Goal: Check status: Check status

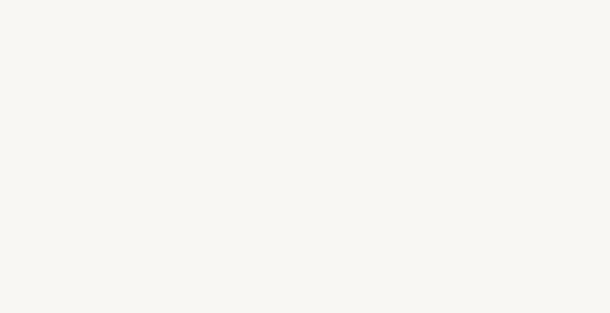
select select "FR"
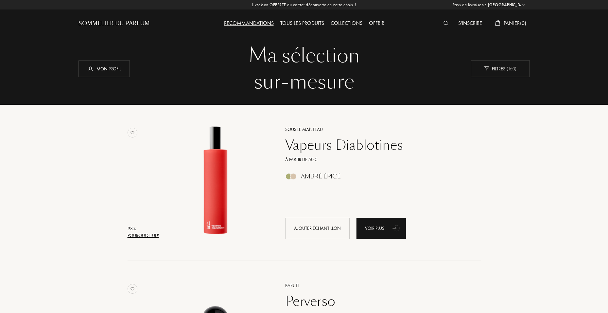
click at [459, 26] on div "S'inscrire" at bounding box center [470, 23] width 30 height 9
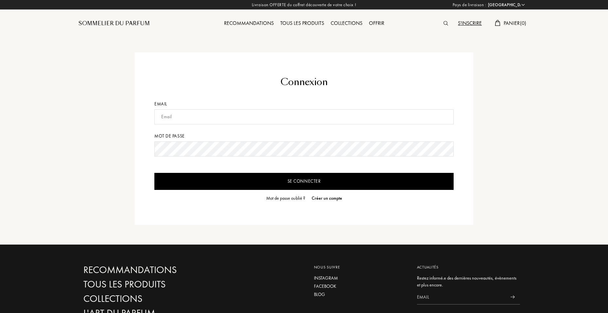
select select "FR"
click at [210, 124] on form "Connexion Email Mot de passe Se connecter Mot de passe oublié ? Créer un compte" at bounding box center [303, 138] width 299 height 127
click at [210, 120] on input "text" at bounding box center [303, 116] width 299 height 15
type input "[EMAIL_ADDRESS][DOMAIN_NAME]"
click at [209, 140] on form "Connexion Email [EMAIL_ADDRESS][DOMAIN_NAME] Mot de passe Se connecter Mot de p…" at bounding box center [303, 138] width 299 height 127
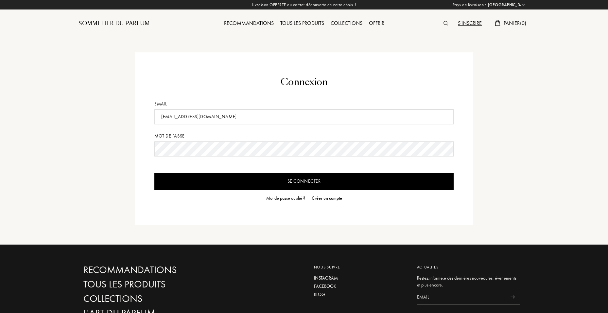
click at [154, 173] on input "Se connecter" at bounding box center [303, 181] width 299 height 17
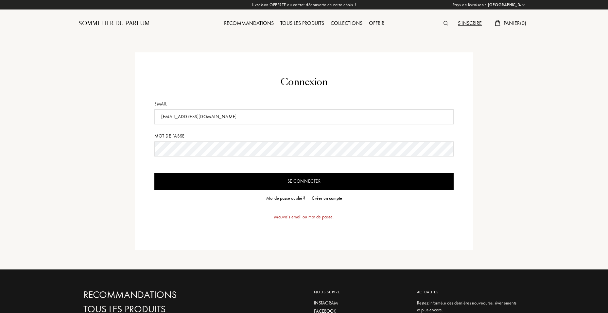
click at [252, 184] on input "Se connecter" at bounding box center [303, 181] width 299 height 17
click at [317, 199] on div "Créer un compte" at bounding box center [327, 198] width 30 height 7
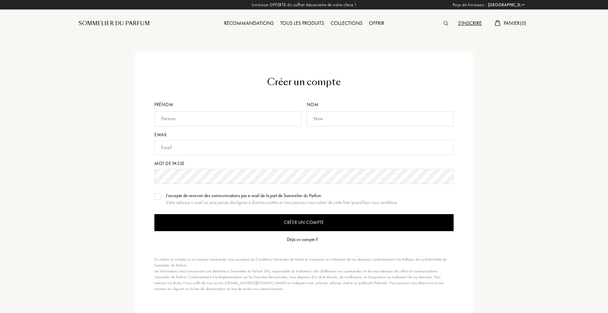
select select "FR"
drag, startPoint x: 204, startPoint y: 117, endPoint x: 225, endPoint y: 121, distance: 21.2
click at [204, 118] on input "text" at bounding box center [227, 118] width 147 height 15
type input "Christel"
type input "EID"
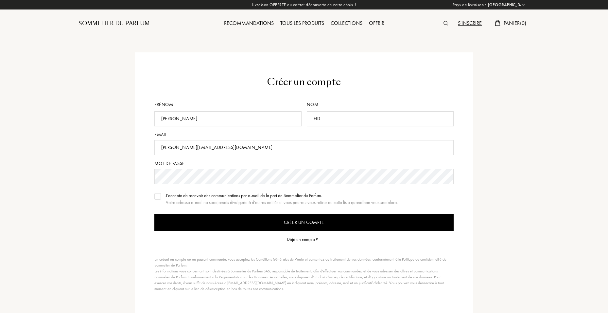
drag, startPoint x: 220, startPoint y: 149, endPoint x: 240, endPoint y: 146, distance: 19.8
click at [190, 149] on input "christel.eid@geopost.com" at bounding box center [303, 147] width 299 height 15
type input "christelleid_23@hotmail.com"
click at [157, 195] on img at bounding box center [157, 196] width 5 height 3
click at [159, 199] on div at bounding box center [157, 196] width 7 height 7
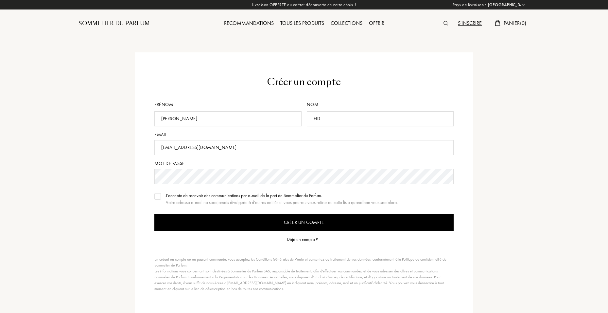
click at [242, 218] on input "Créer un compte" at bounding box center [303, 222] width 299 height 17
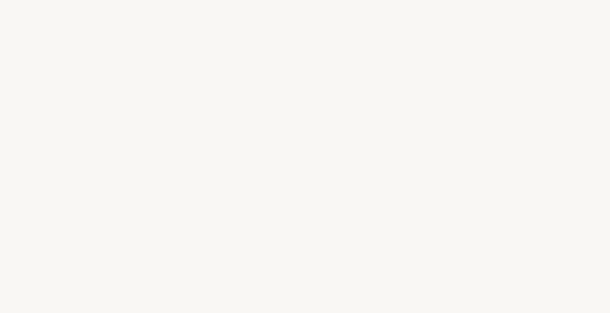
select select "FR"
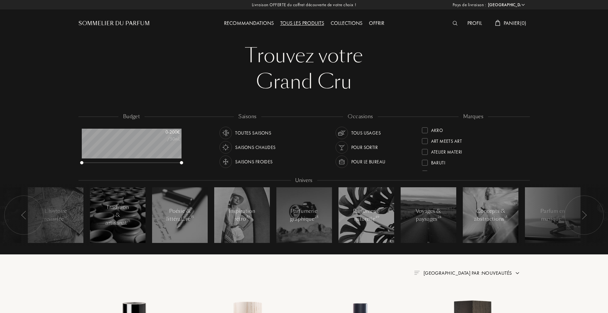
click at [475, 26] on div "Profil" at bounding box center [474, 23] width 21 height 9
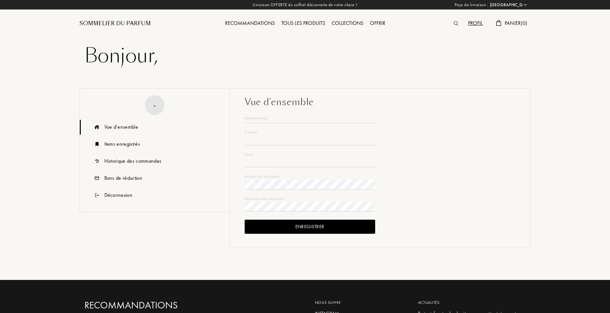
select select "FR"
type input "Christel"
type input "EID"
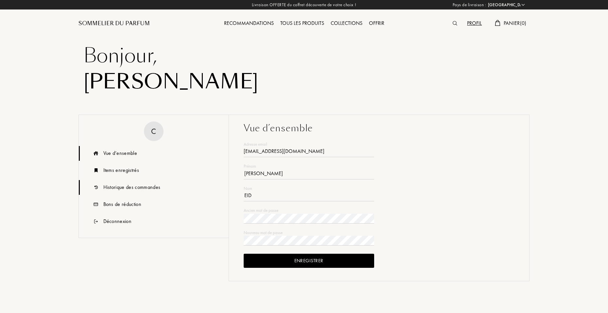
click at [127, 191] on div "Historique des commandes" at bounding box center [131, 187] width 57 height 8
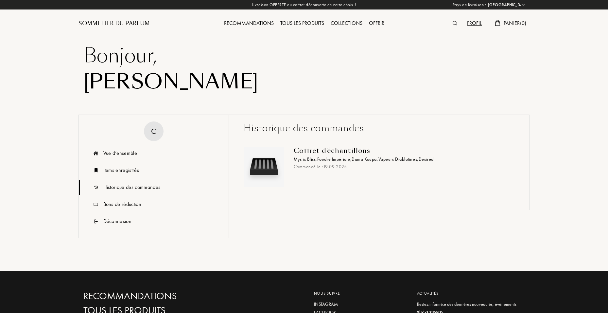
click at [305, 168] on div "Commandé le : 19 . 09 . 2025" at bounding box center [402, 166] width 216 height 7
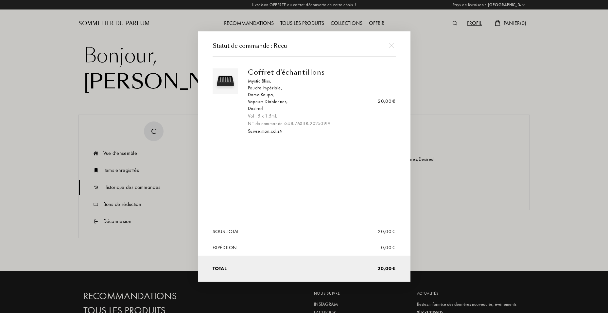
click at [274, 49] on div "Statut de commande : Reçu" at bounding box center [304, 46] width 183 height 9
click at [269, 133] on link "Suivre mon colis >" at bounding box center [265, 131] width 34 height 6
click at [391, 44] on img at bounding box center [391, 45] width 5 height 5
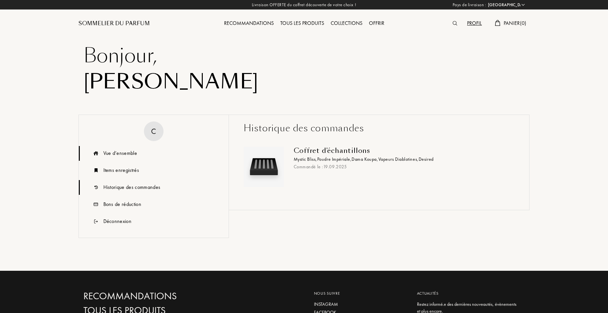
click at [126, 152] on div "Vue d’ensemble" at bounding box center [120, 153] width 34 height 8
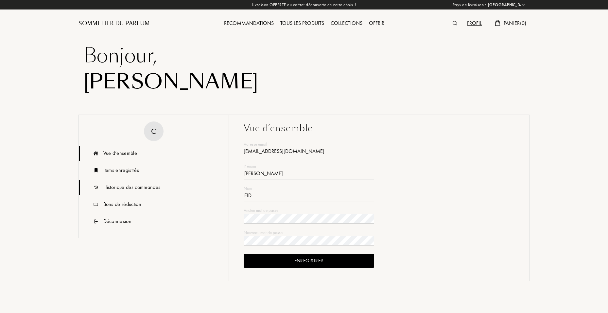
click at [153, 188] on div "Historique des commandes" at bounding box center [131, 187] width 57 height 8
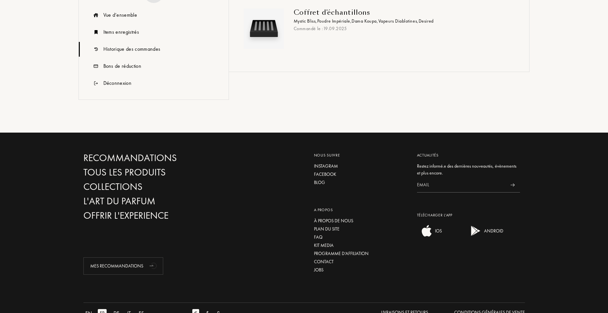
scroll to position [159, 0]
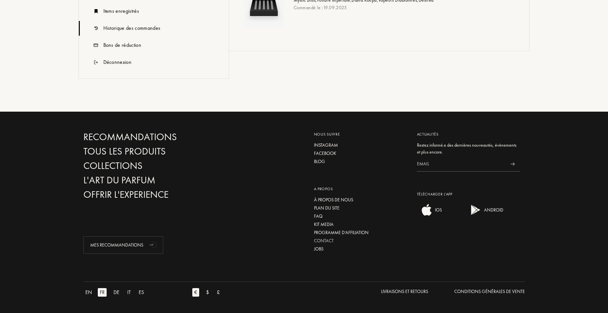
click at [326, 241] on div "Contact" at bounding box center [360, 240] width 93 height 7
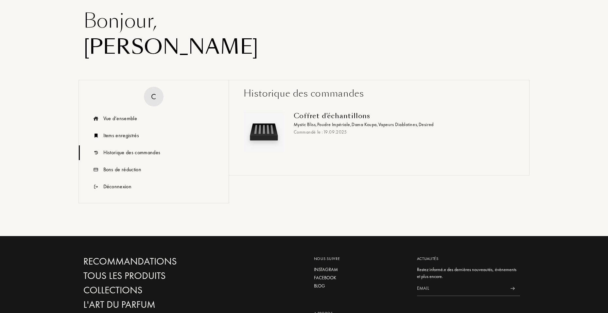
scroll to position [0, 0]
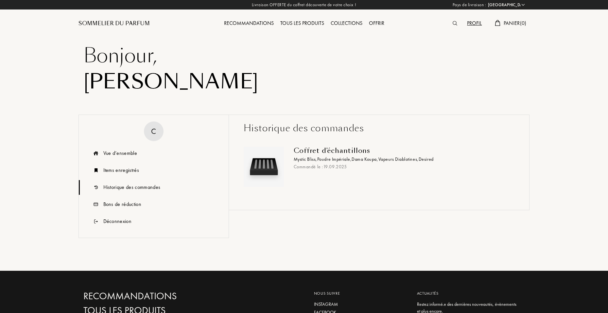
click at [305, 131] on div "Historique des commandes" at bounding box center [379, 128] width 271 height 14
click at [317, 149] on div "Coffret d'échantillons" at bounding box center [402, 151] width 216 height 8
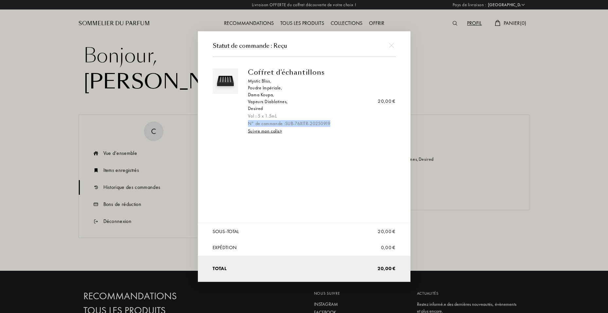
drag, startPoint x: 335, startPoint y: 122, endPoint x: 248, endPoint y: 121, distance: 86.7
click at [248, 121] on div "N° de commande : SUB-76XITR-20250919" at bounding box center [319, 123] width 143 height 7
copy div "N° de commande : SUB-76XITR-20250919"
